Goal: Use online tool/utility: Utilize a website feature to perform a specific function

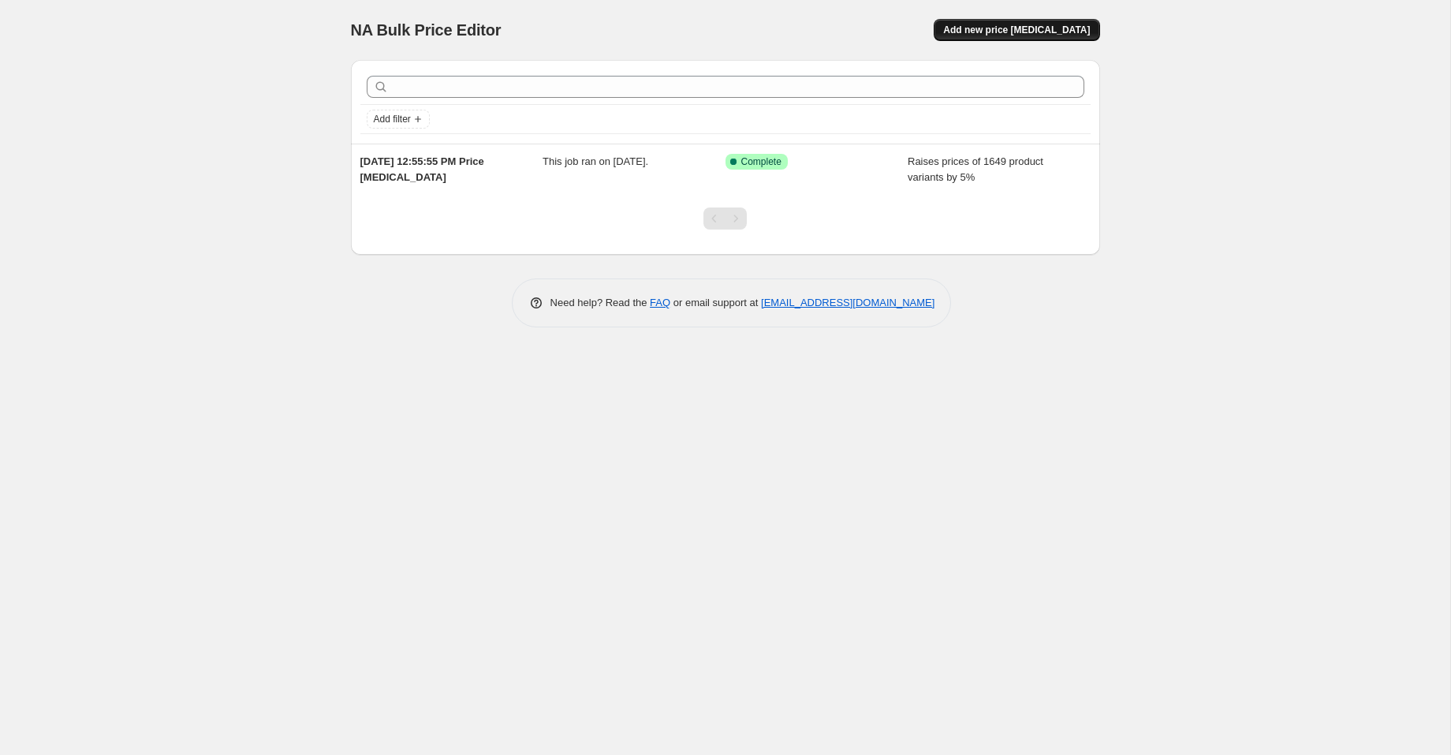
click at [980, 26] on span "Add new price [MEDICAL_DATA]" at bounding box center [1016, 30] width 147 height 13
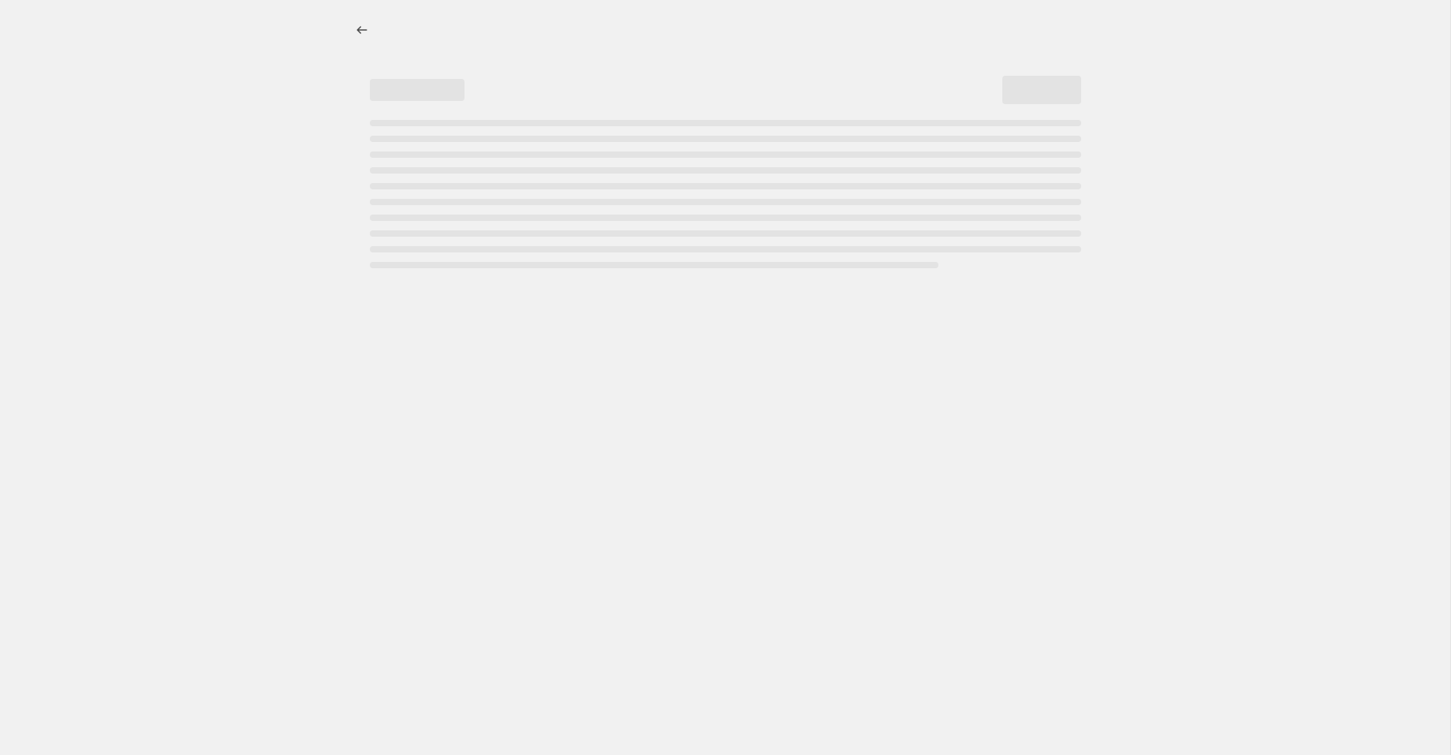
select select "percentage"
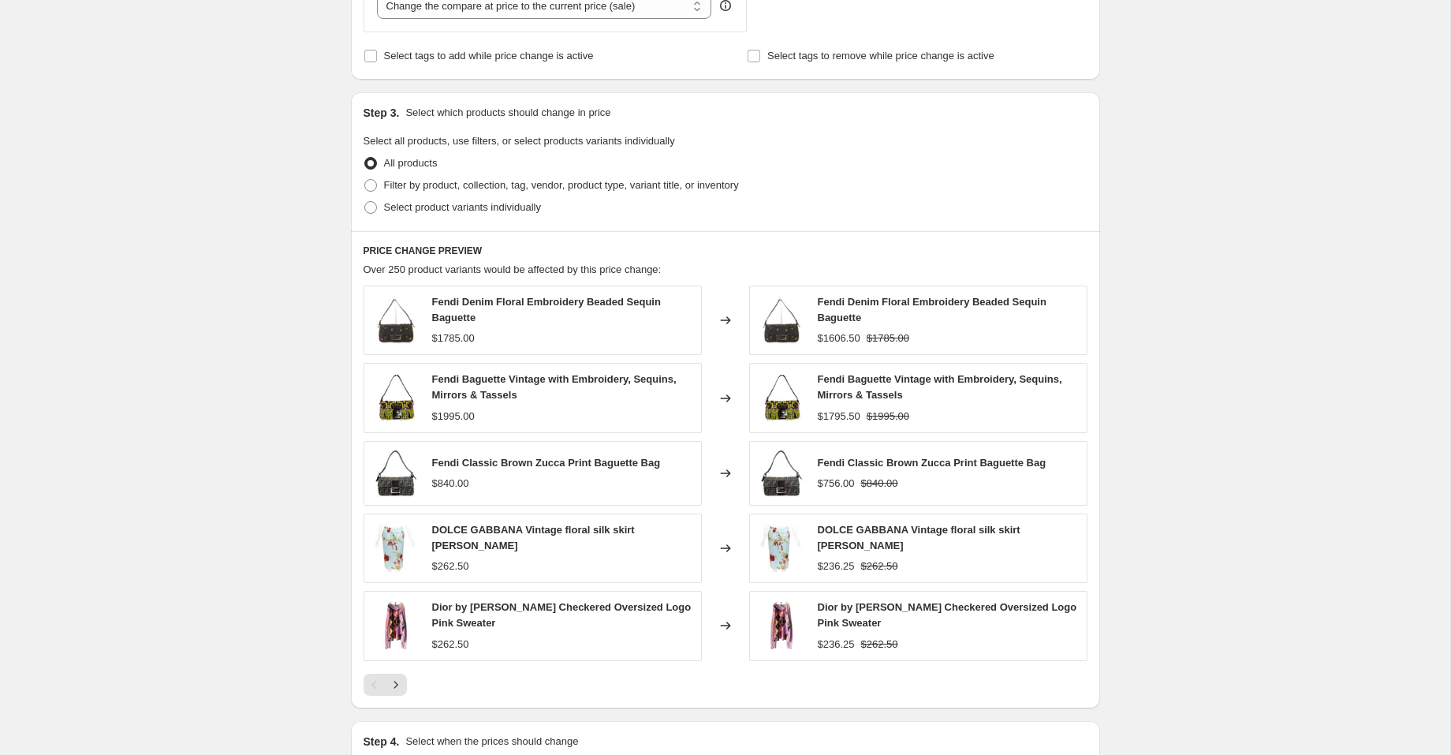
scroll to position [665, 0]
